Goal: Task Accomplishment & Management: Use online tool/utility

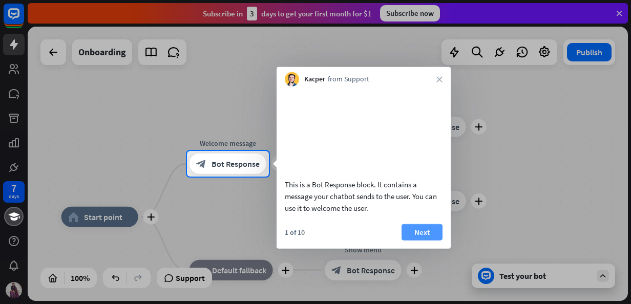
click at [423, 240] on button "Next" at bounding box center [422, 232] width 41 height 16
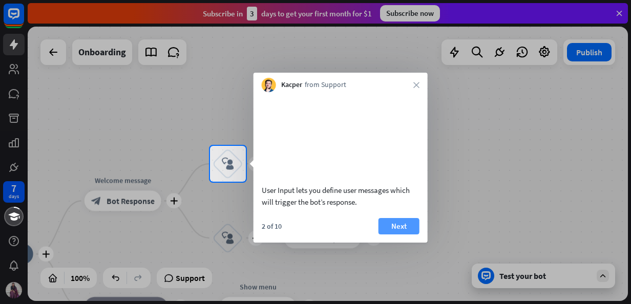
click at [405, 235] on button "Next" at bounding box center [399, 226] width 41 height 16
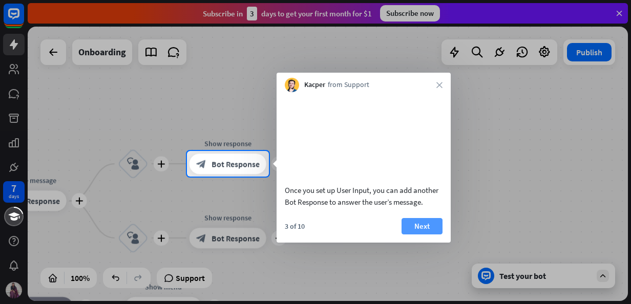
click at [407, 235] on button "Next" at bounding box center [422, 226] width 41 height 16
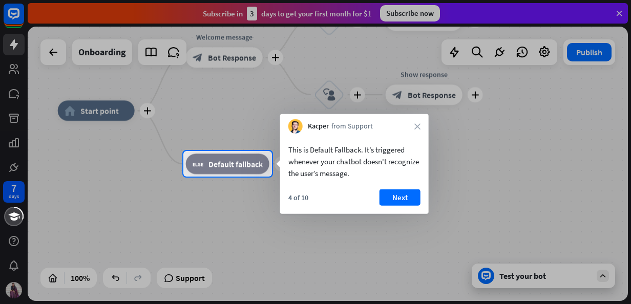
click at [378, 194] on div "4 of 10 Next" at bounding box center [354, 202] width 149 height 25
click at [388, 197] on button "Next" at bounding box center [400, 198] width 41 height 16
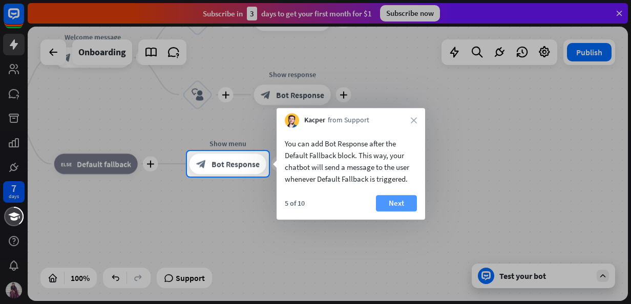
click at [395, 198] on button "Next" at bounding box center [396, 203] width 41 height 16
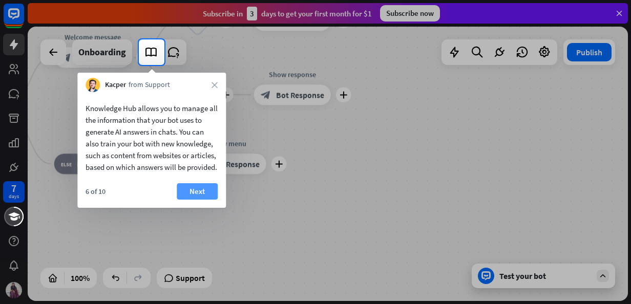
click at [209, 200] on button "Next" at bounding box center [197, 191] width 41 height 16
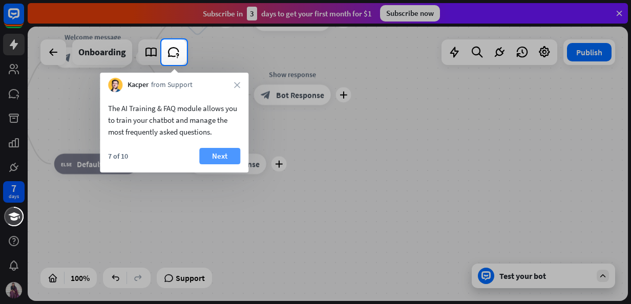
click at [215, 149] on button "Next" at bounding box center [219, 156] width 41 height 16
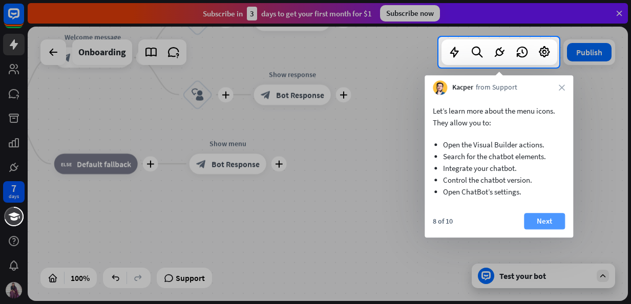
click at [544, 221] on button "Next" at bounding box center [544, 221] width 41 height 16
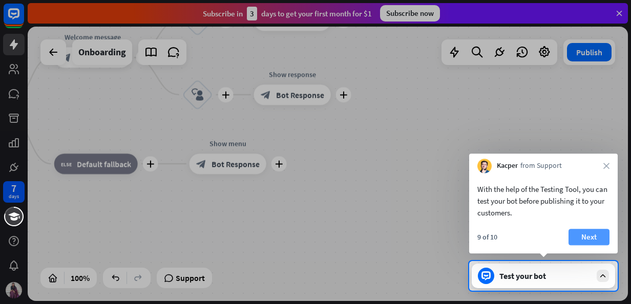
click at [578, 238] on button "Next" at bounding box center [589, 237] width 41 height 16
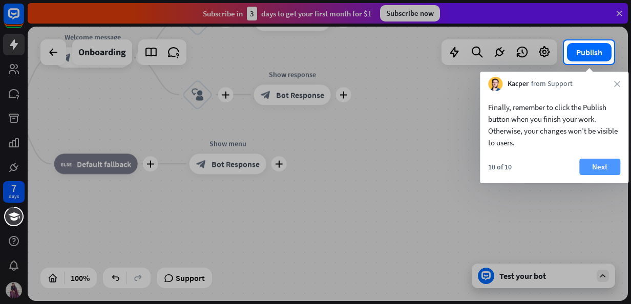
click at [587, 164] on button "Next" at bounding box center [600, 167] width 41 height 16
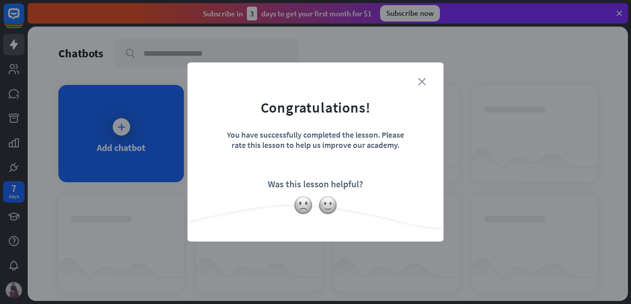
click at [418, 79] on icon "close" at bounding box center [422, 82] width 8 height 8
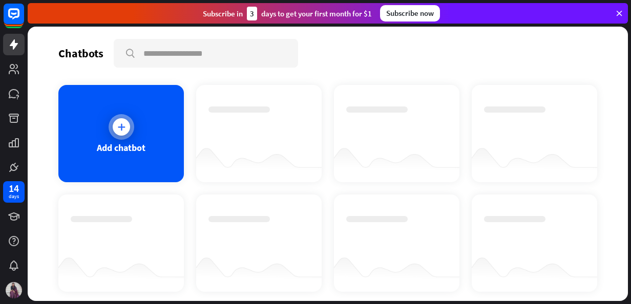
click at [146, 129] on div "Add chatbot" at bounding box center [121, 133] width 126 height 97
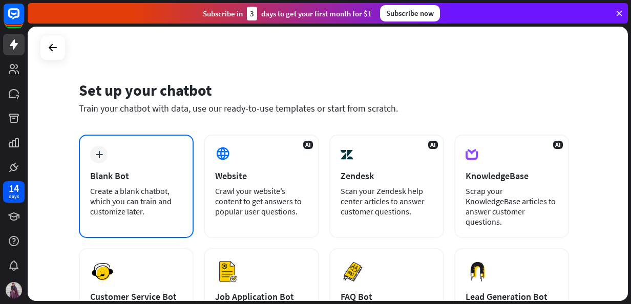
click at [123, 175] on div "Blank Bot" at bounding box center [136, 176] width 92 height 12
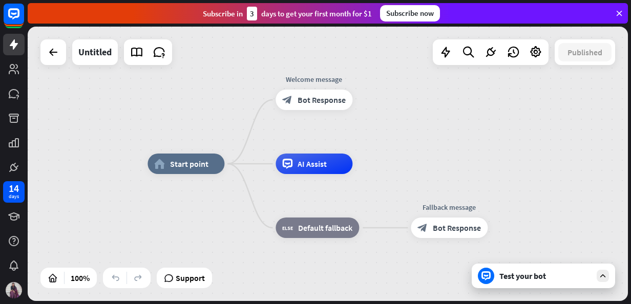
click at [506, 275] on div "Test your bot" at bounding box center [546, 276] width 92 height 10
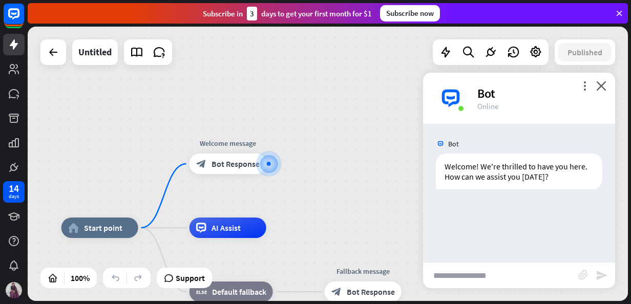
click at [456, 275] on input "text" at bounding box center [500, 276] width 155 height 26
paste input "**********"
type input "**********"
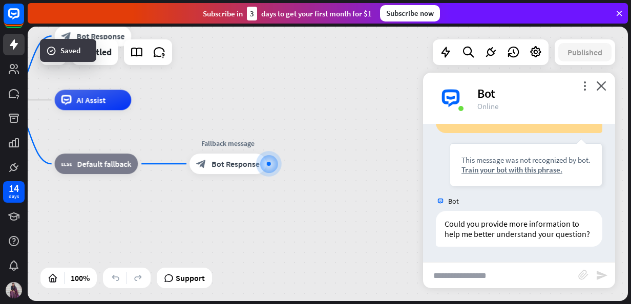
scroll to position [126, 0]
